Goal: Transaction & Acquisition: Purchase product/service

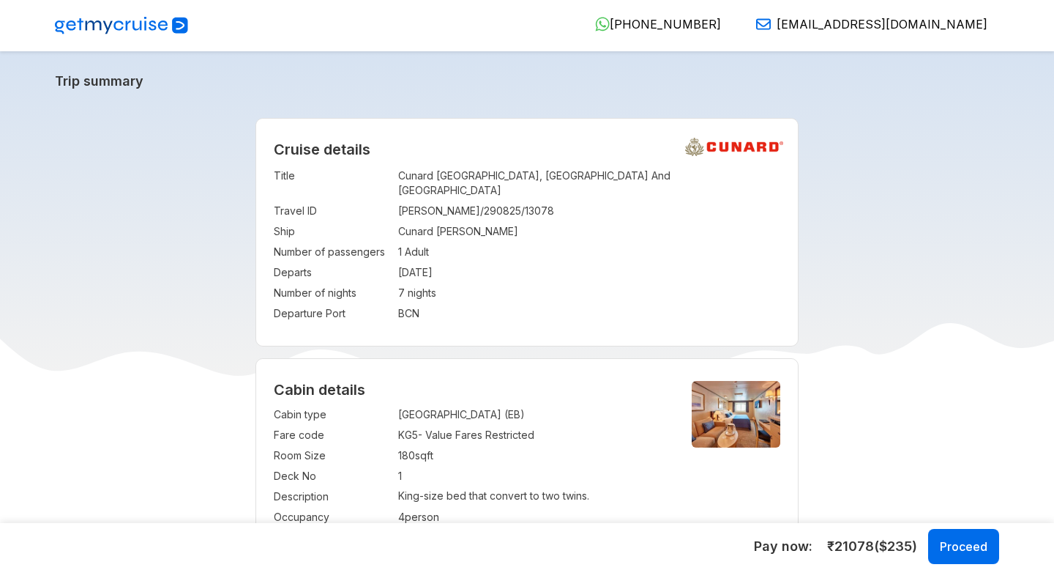
select select "*"
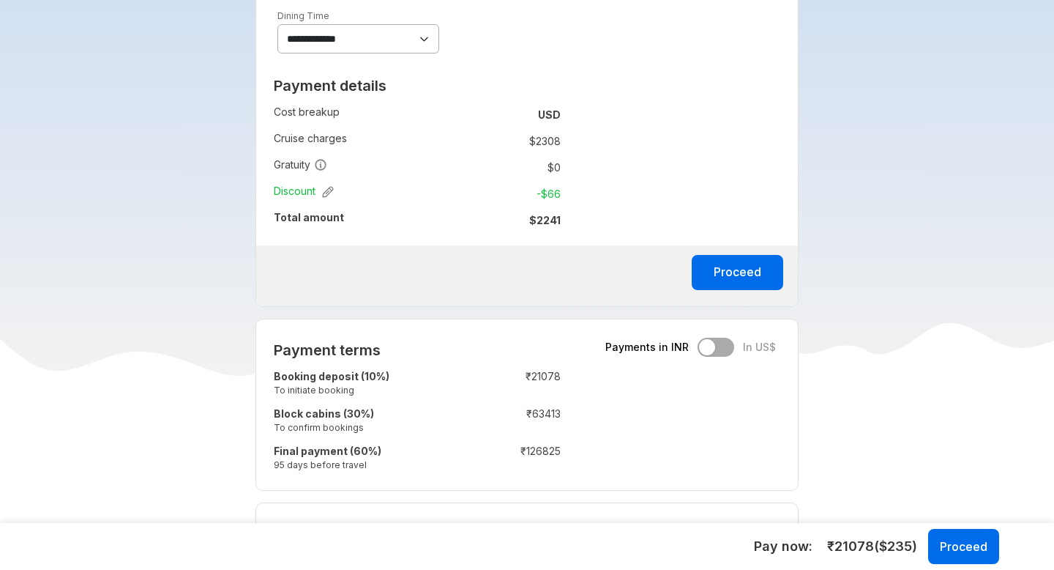
scroll to position [864, 0]
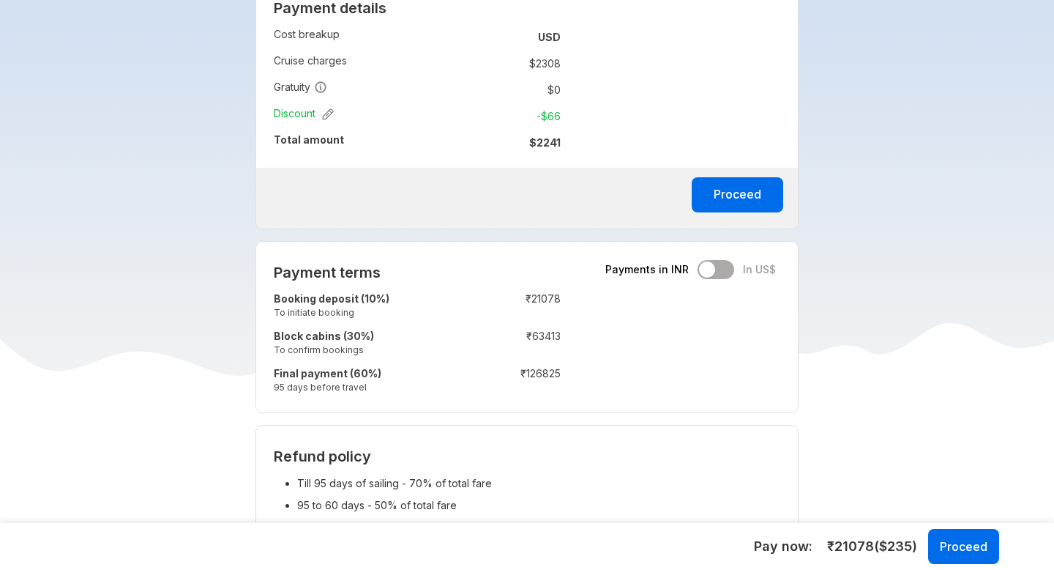
click at [429, 244] on div "Payment terms Payments in INR In US$ Booking deposit (10%) To initiate booking …" at bounding box center [417, 327] width 322 height 171
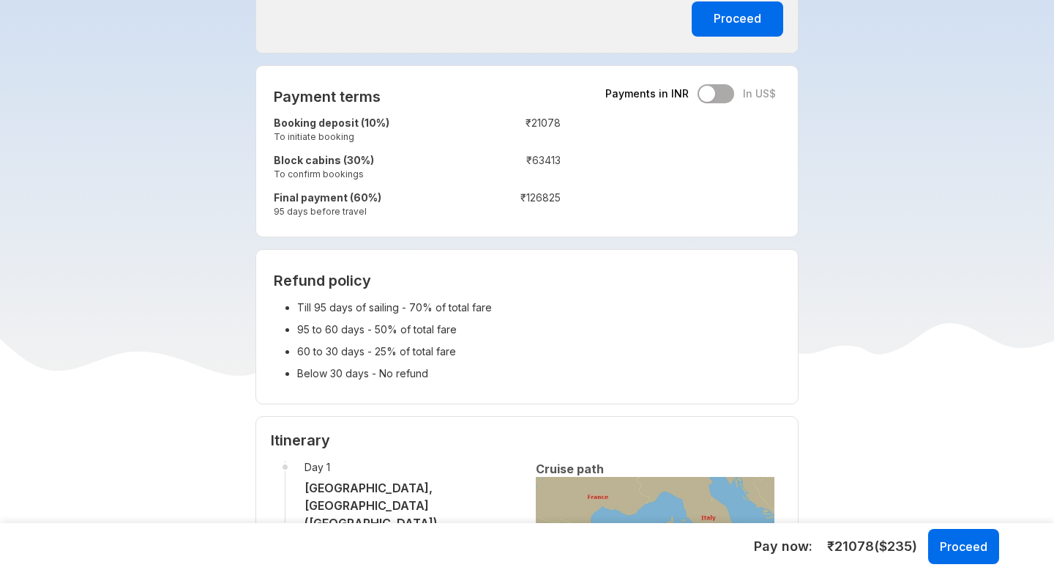
scroll to position [1077, 0]
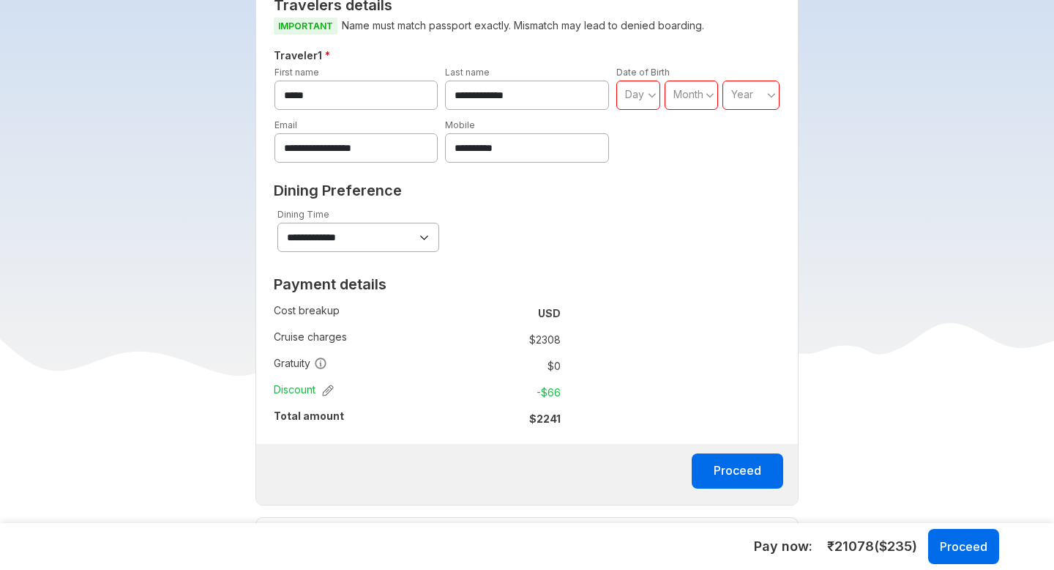
scroll to position [471, 0]
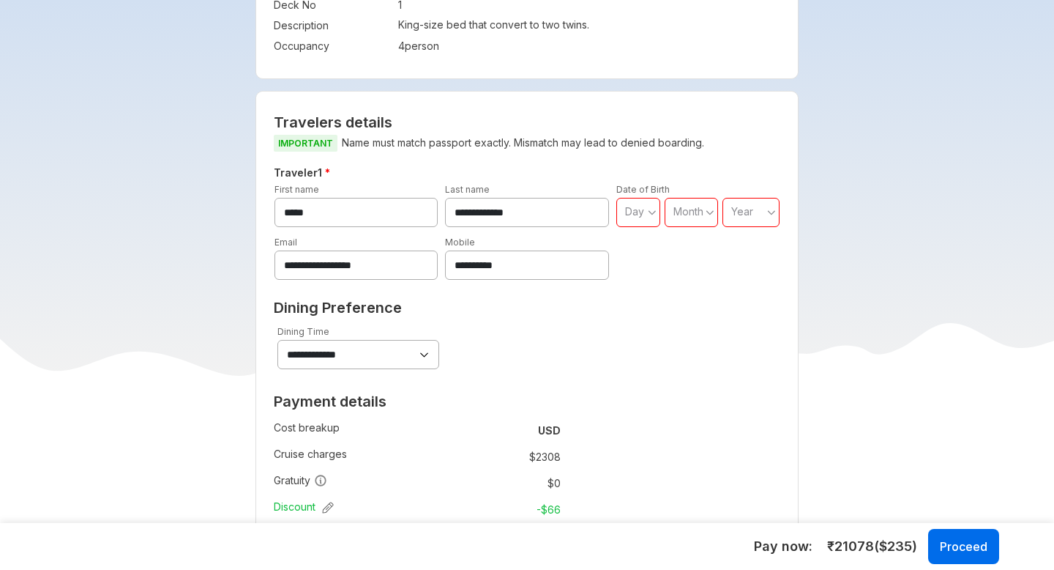
click at [637, 205] on span "Day" at bounding box center [634, 211] width 19 height 12
click at [637, 251] on span "02" at bounding box center [638, 258] width 44 height 26
type input "**"
click at [684, 205] on span "Month" at bounding box center [689, 211] width 30 height 12
click at [687, 272] on span "March" at bounding box center [701, 285] width 72 height 26
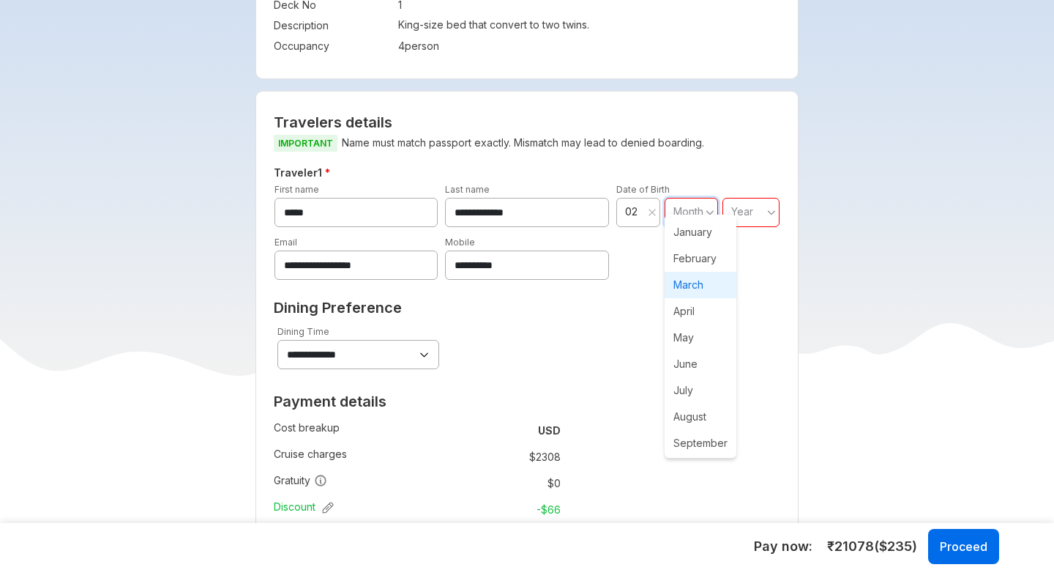
type input "**"
click at [752, 205] on span "Year" at bounding box center [744, 211] width 22 height 12
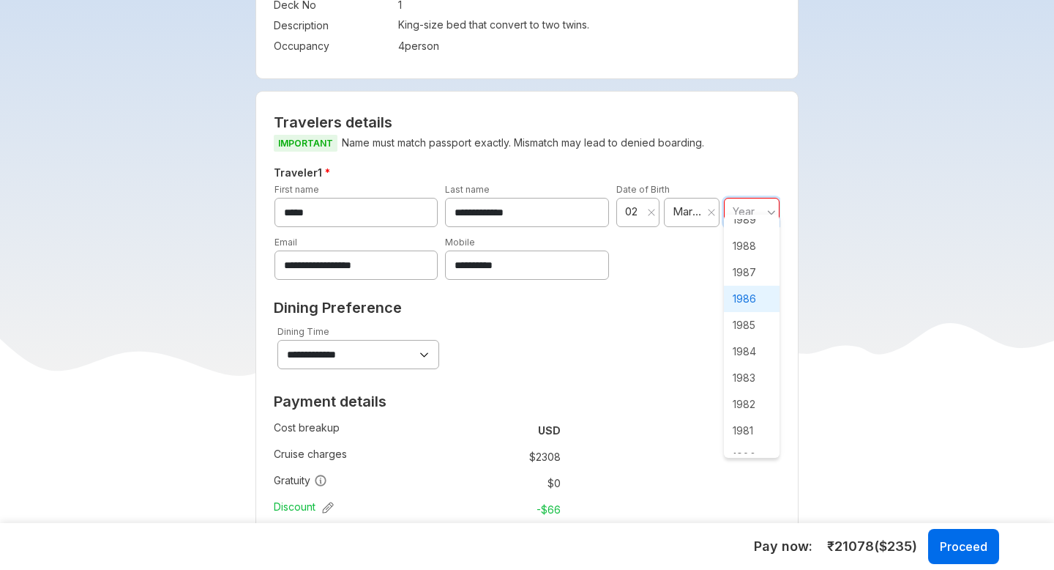
scroll to position [966, 0]
click at [744, 272] on span "1987" at bounding box center [752, 268] width 56 height 26
type input "****"
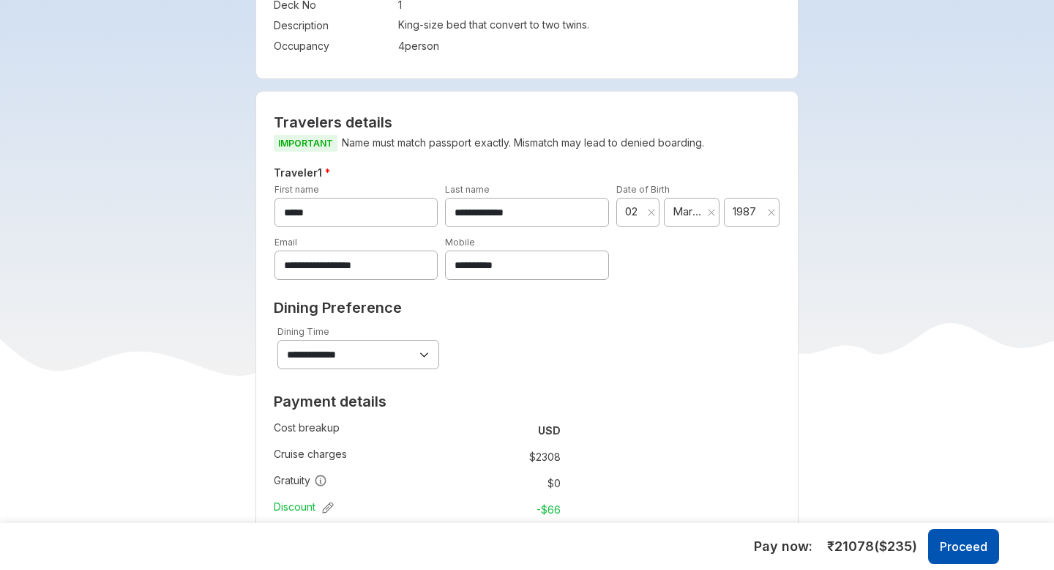
click at [961, 541] on button "Proceed" at bounding box center [963, 546] width 71 height 35
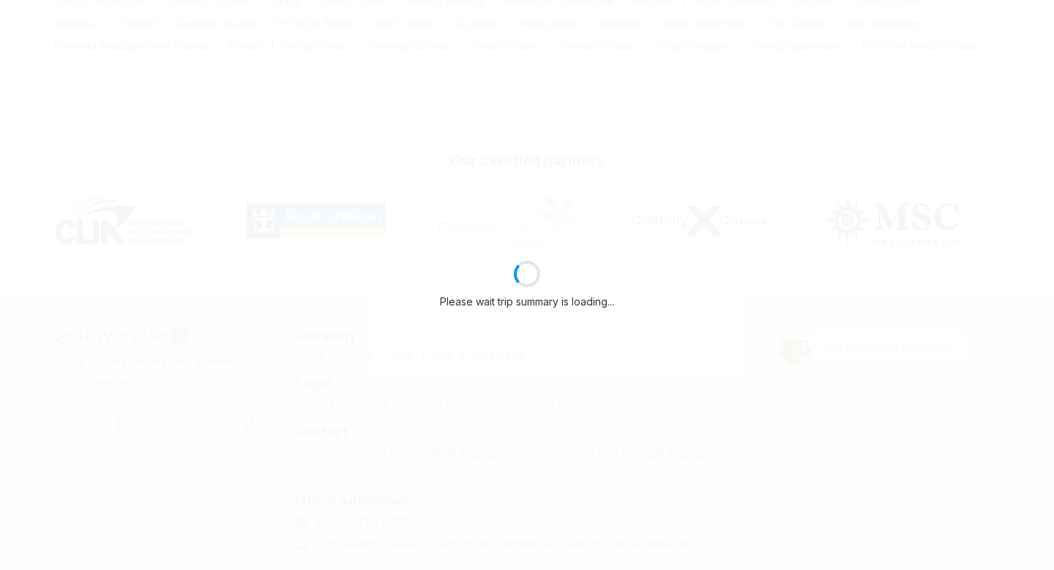
select select "*"
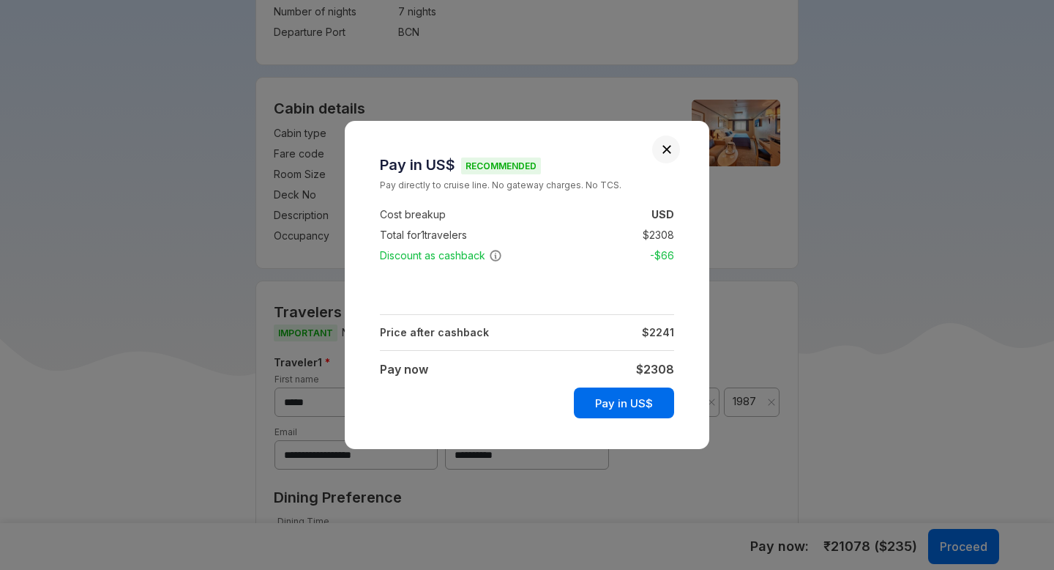
scroll to position [471, 0]
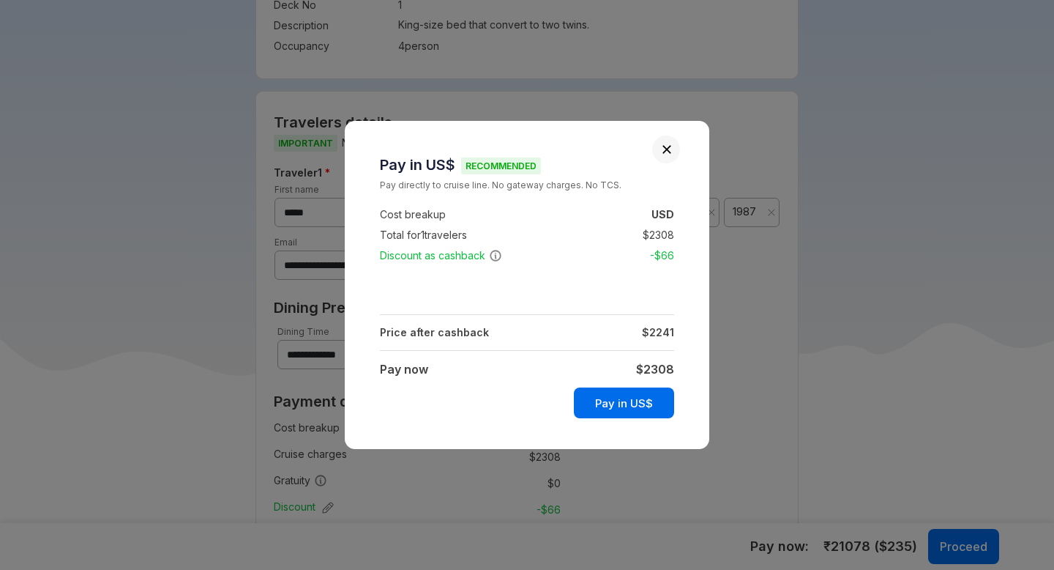
click at [560, 277] on td at bounding box center [476, 276] width 193 height 20
click at [422, 401] on td "Pay in US$" at bounding box center [527, 400] width 294 height 40
drag, startPoint x: 380, startPoint y: 187, endPoint x: 625, endPoint y: 190, distance: 244.6
click at [625, 190] on small "Pay directly to cruise line. No gateway charges. No TCS." at bounding box center [527, 185] width 294 height 15
click at [388, 173] on h3 "Pay in US$ Recommended" at bounding box center [527, 165] width 294 height 18
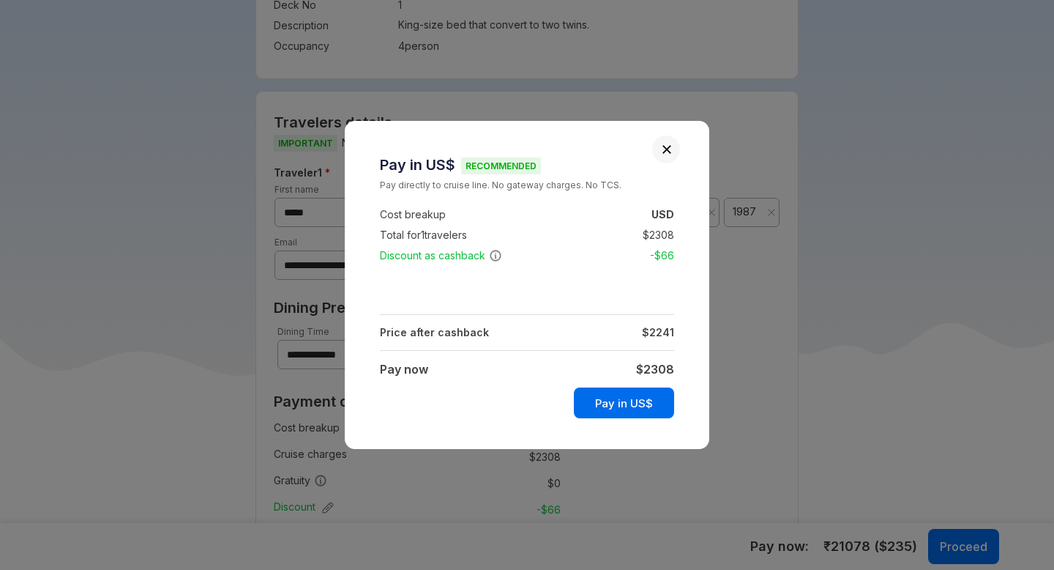
click at [495, 297] on td at bounding box center [527, 296] width 294 height 20
click at [551, 286] on td at bounding box center [527, 296] width 294 height 20
click at [623, 405] on button "Pay in US$" at bounding box center [624, 402] width 100 height 31
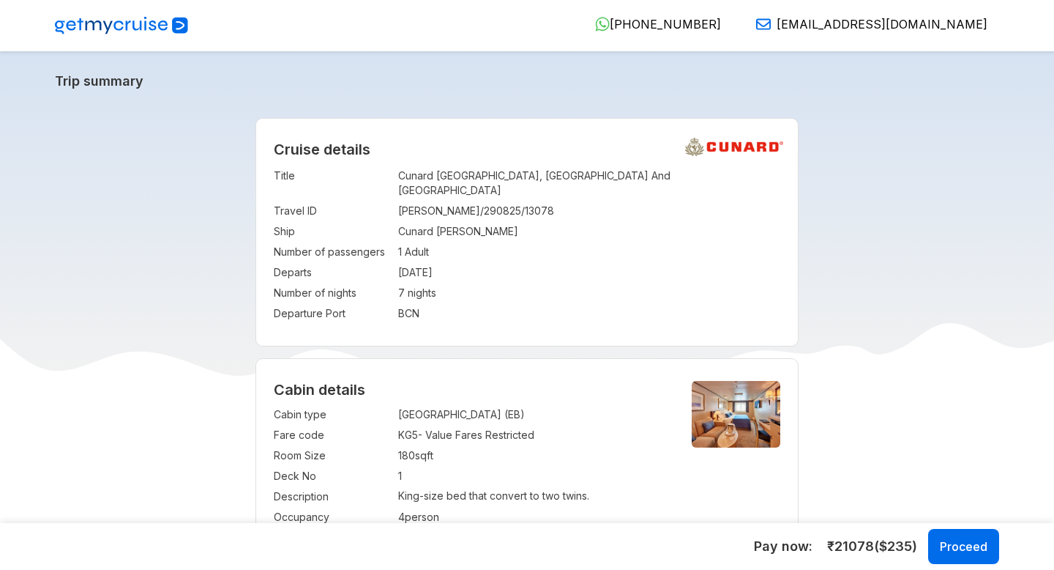
select select "*"
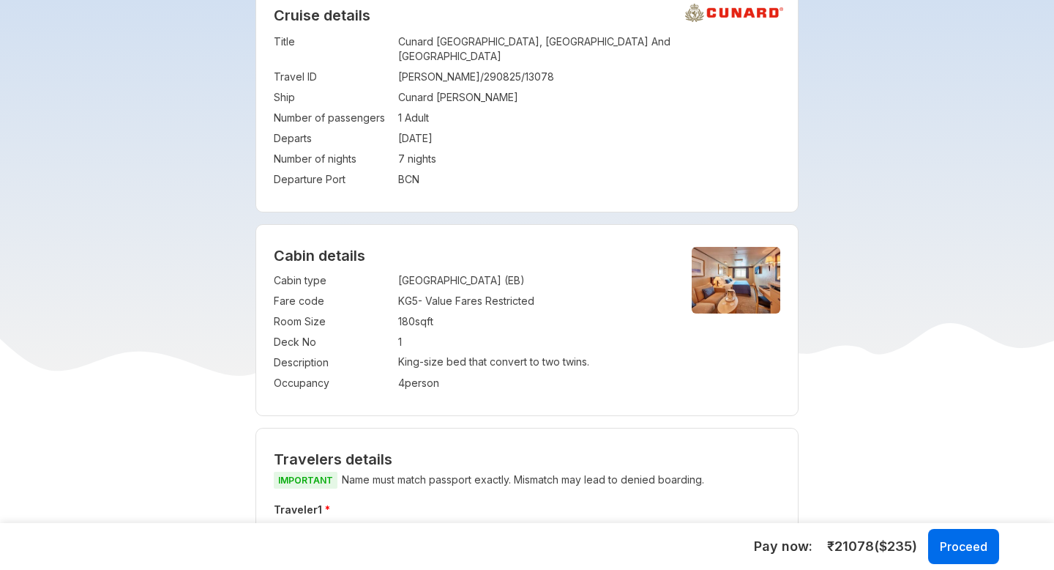
scroll to position [627, 0]
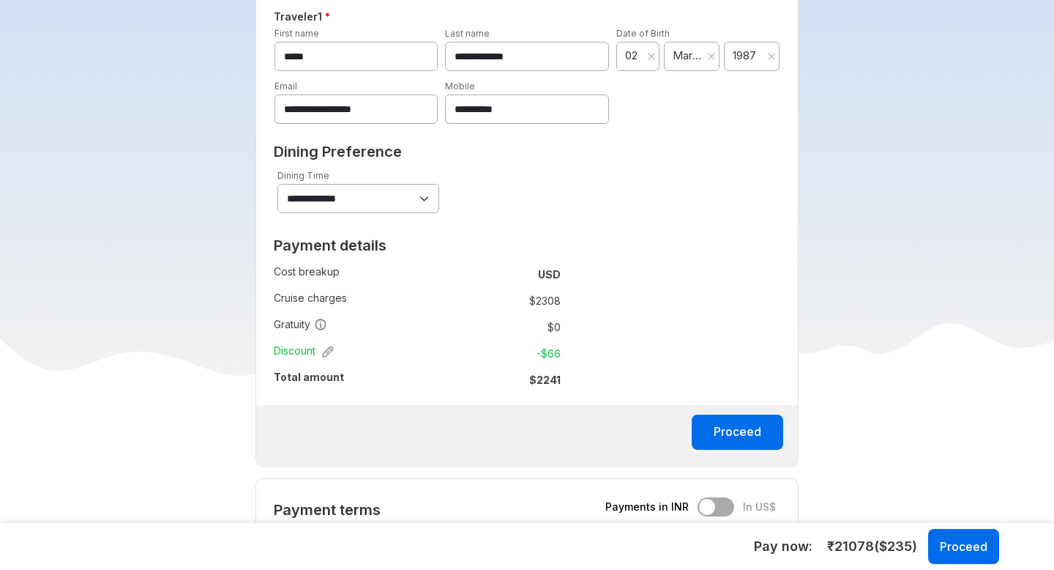
click at [725, 352] on div "**********" at bounding box center [528, 201] width 544 height 532
click at [739, 414] on button "Proceed" at bounding box center [738, 431] width 92 height 35
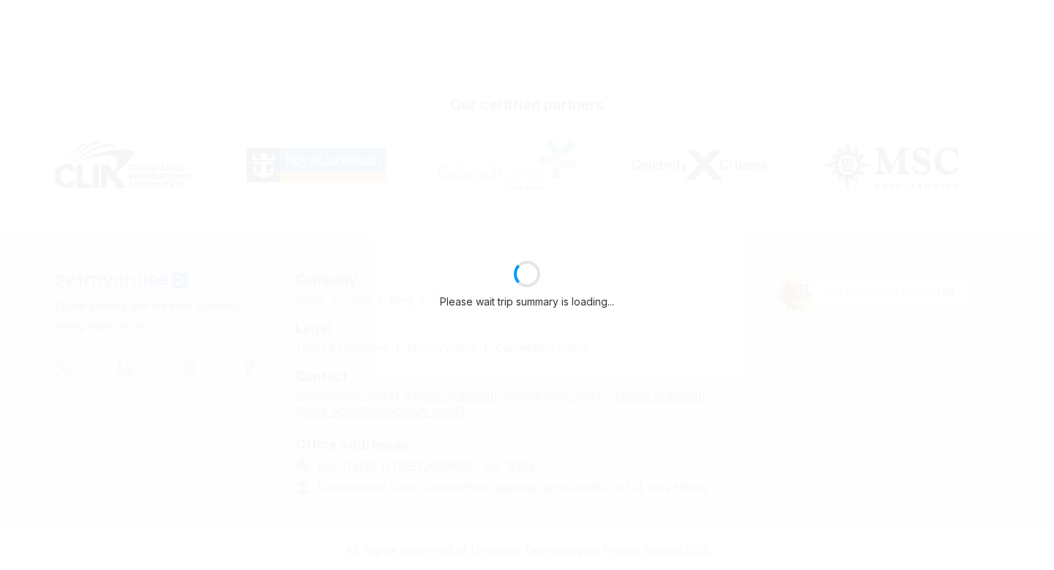
scroll to position [281, 0]
select select "*"
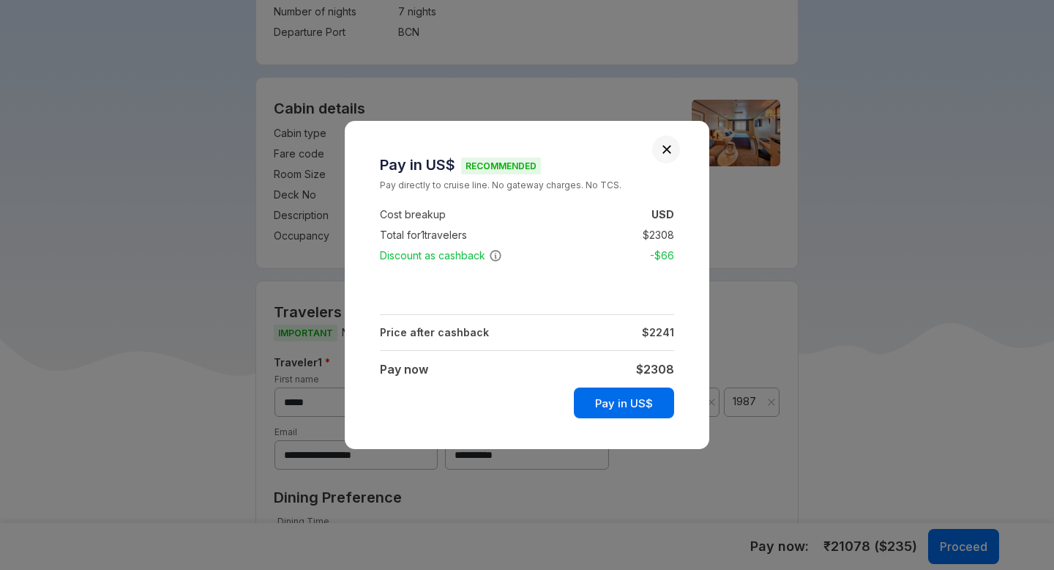
scroll to position [627, 0]
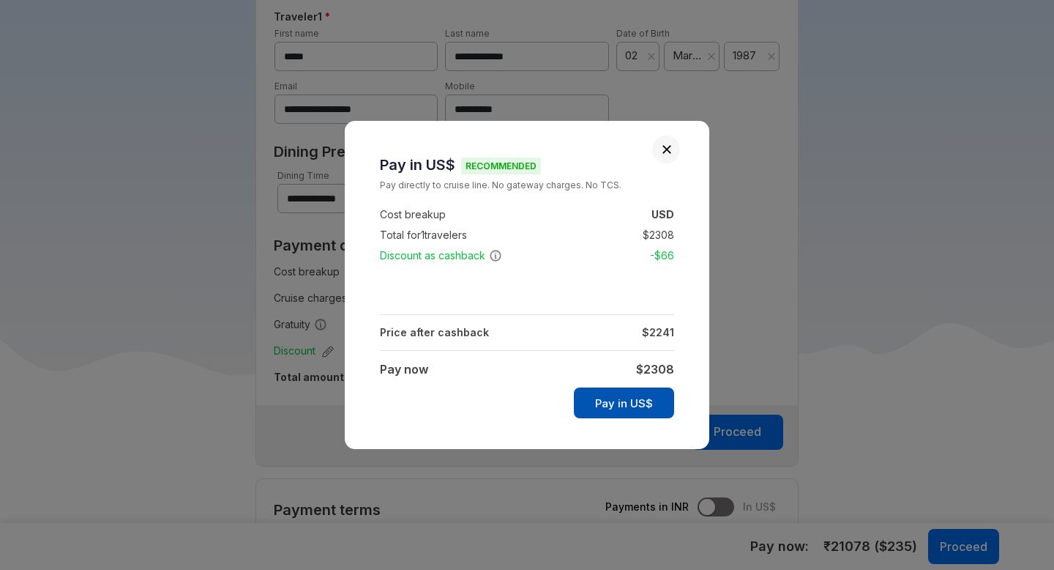
click at [619, 400] on button "Pay in US$" at bounding box center [624, 402] width 100 height 31
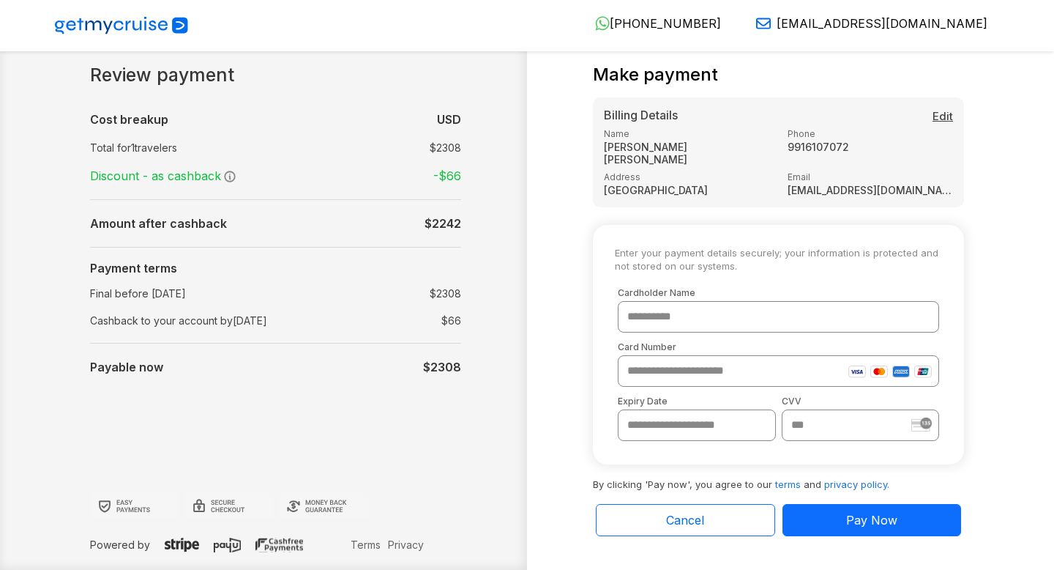
click at [533, 403] on div "**********" at bounding box center [764, 308] width 474 height 488
click at [523, 320] on div "Review payment Cost breakup : USD Total for 1 travelers : $ 2308 Discount - as …" at bounding box center [290, 308] width 474 height 488
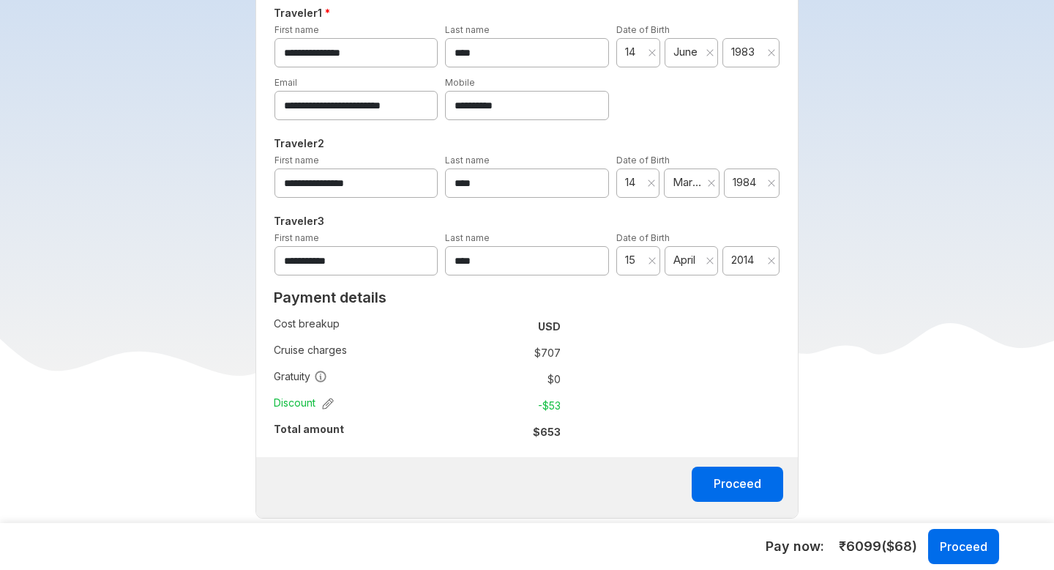
scroll to position [778, 0]
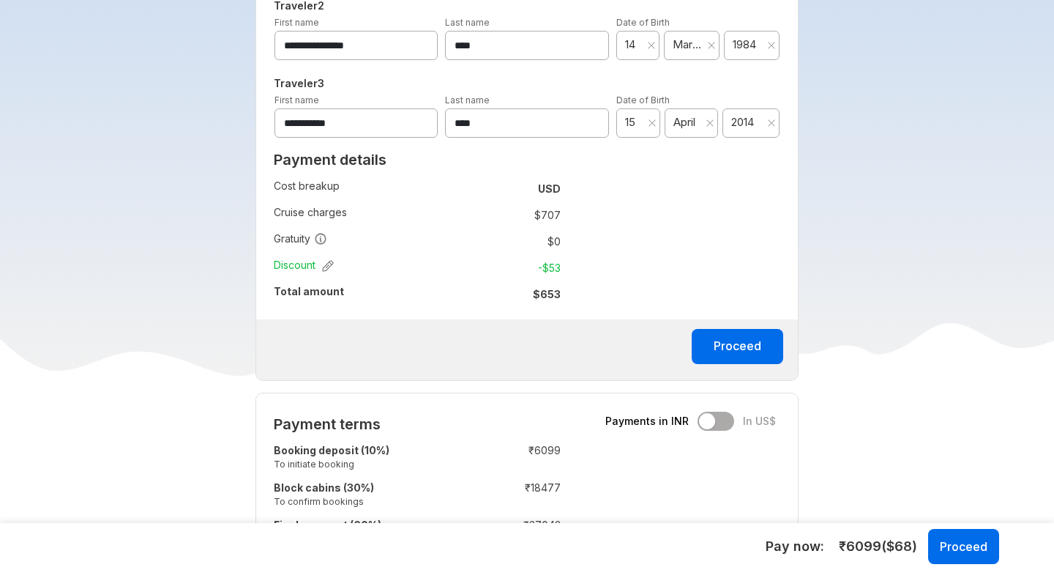
scroll to position [789, 0]
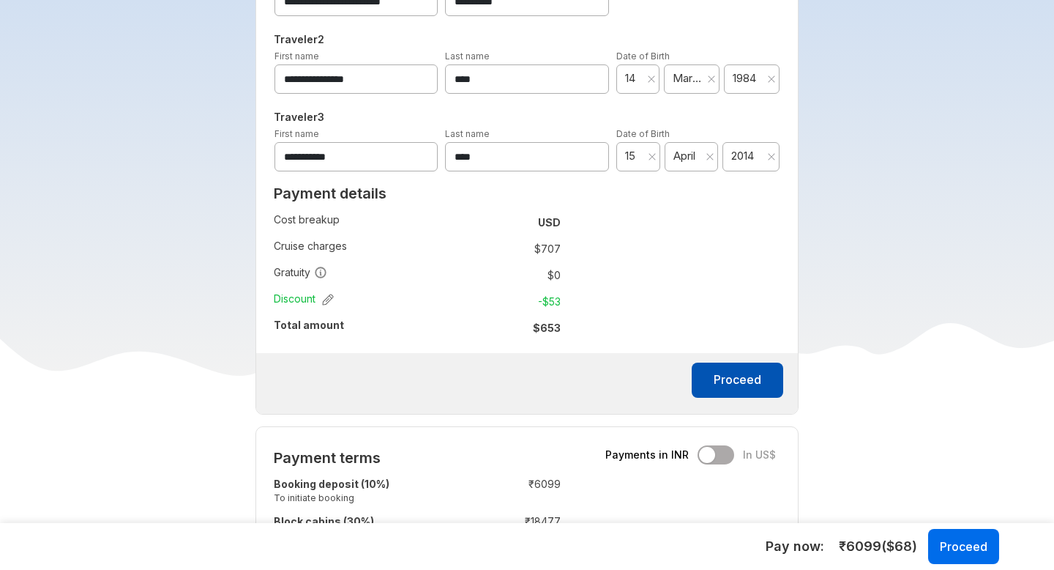
click at [736, 379] on button "Proceed" at bounding box center [738, 379] width 92 height 35
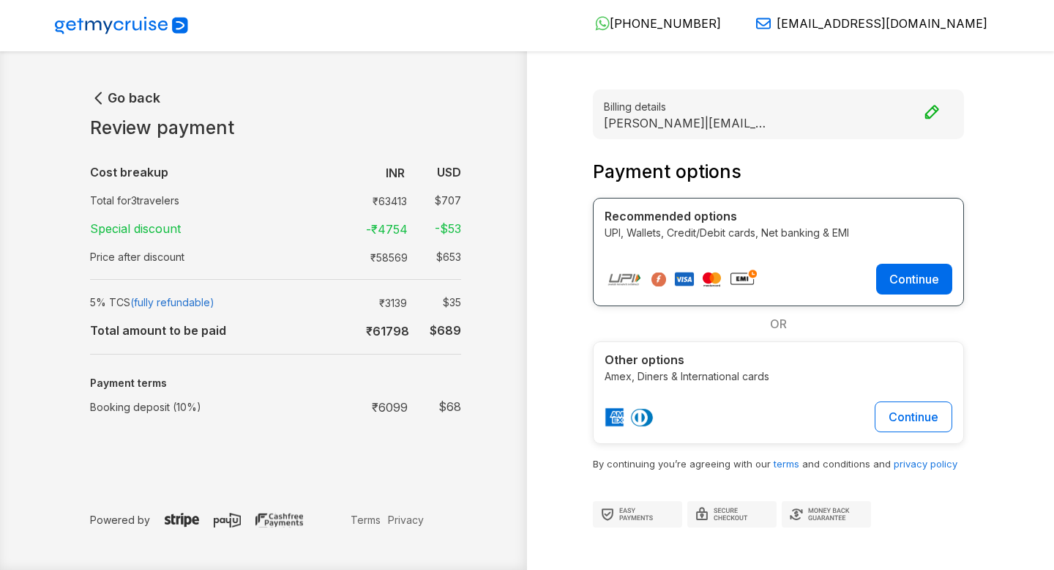
click at [527, 369] on div "Billing details [PERSON_NAME] | [EMAIL_ADDRESS][DOMAIN_NAME] Payment options Re…" at bounding box center [764, 308] width 474 height 438
click at [922, 281] on button "Continue" at bounding box center [914, 279] width 76 height 31
